Goal: Use online tool/utility: Utilize a website feature to perform a specific function

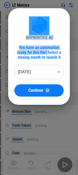
drag, startPoint x: 22, startPoint y: 27, endPoint x: 37, endPoint y: 54, distance: 30.3
click at [37, 54] on div "APPRENTICE AI You have an automation ready for this file! Select a closing mont…" at bounding box center [38, 56] width 49 height 80
click at [37, 54] on div "You have an automation ready for this file! Select a closing month to launch it" at bounding box center [38, 52] width 49 height 15
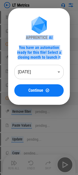
drag, startPoint x: 53, startPoint y: 57, endPoint x: 23, endPoint y: 38, distance: 35.5
click at [23, 38] on div "APPRENTICE AI You have an automation ready for this file! Select a closing mont…" at bounding box center [38, 56] width 49 height 80
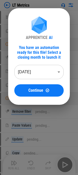
drag, startPoint x: 50, startPoint y: 36, endPoint x: 48, endPoint y: 48, distance: 12.3
click at [50, 36] on div "AI" at bounding box center [51, 37] width 4 height 5
click at [47, 50] on div "You have an automation ready for this file! Select a closing month to launch it" at bounding box center [38, 52] width 49 height 15
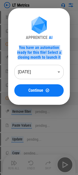
click at [47, 50] on div "You have an automation ready for this file! Select a closing month to launch it" at bounding box center [38, 52] width 49 height 15
click at [40, 55] on div "You have an automation ready for this file! Select a closing month to launch it" at bounding box center [38, 52] width 49 height 15
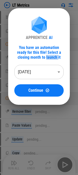
click at [40, 55] on div "You have an automation ready for this file! Select a closing month to launch it" at bounding box center [38, 52] width 49 height 15
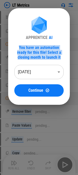
click at [40, 55] on div "You have an automation ready for this file! Select a closing month to launch it" at bounding box center [38, 52] width 49 height 15
click at [39, 54] on div "You have an automation ready for this file! Select a closing month to launch it" at bounding box center [38, 52] width 49 height 15
click at [40, 56] on div "You have an automation ready for this file! Select a closing month to launch it" at bounding box center [38, 52] width 49 height 15
